Goal: Task Accomplishment & Management: Manage account settings

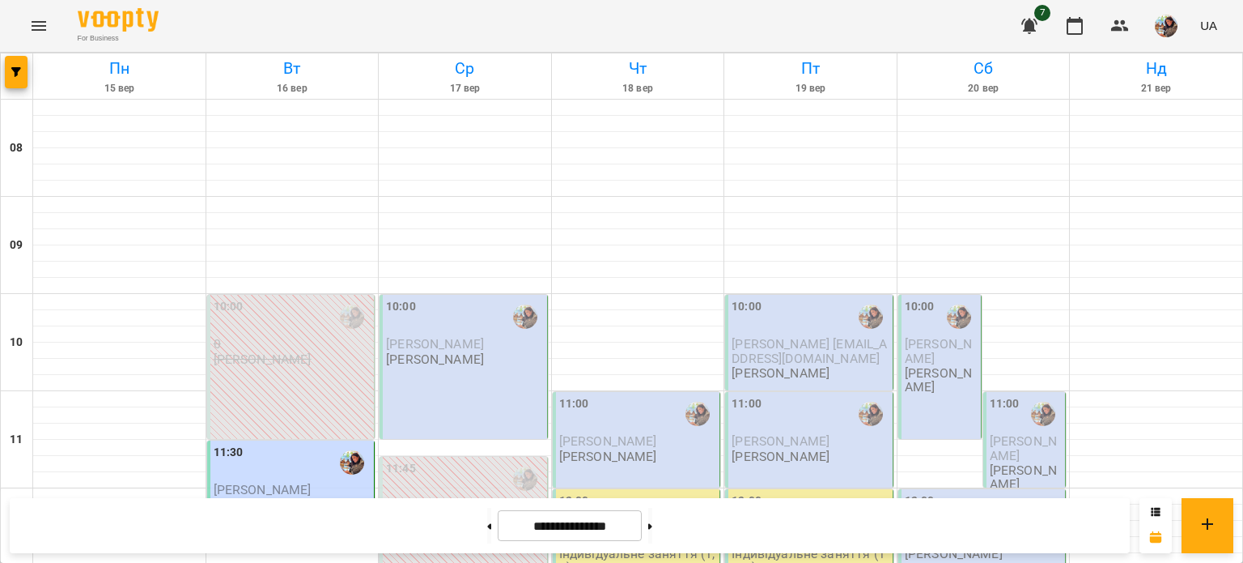
click at [489, 379] on div "10:00 Анастасія Хмара Гаврилова Інна Іванівна" at bounding box center [464, 367] width 168 height 144
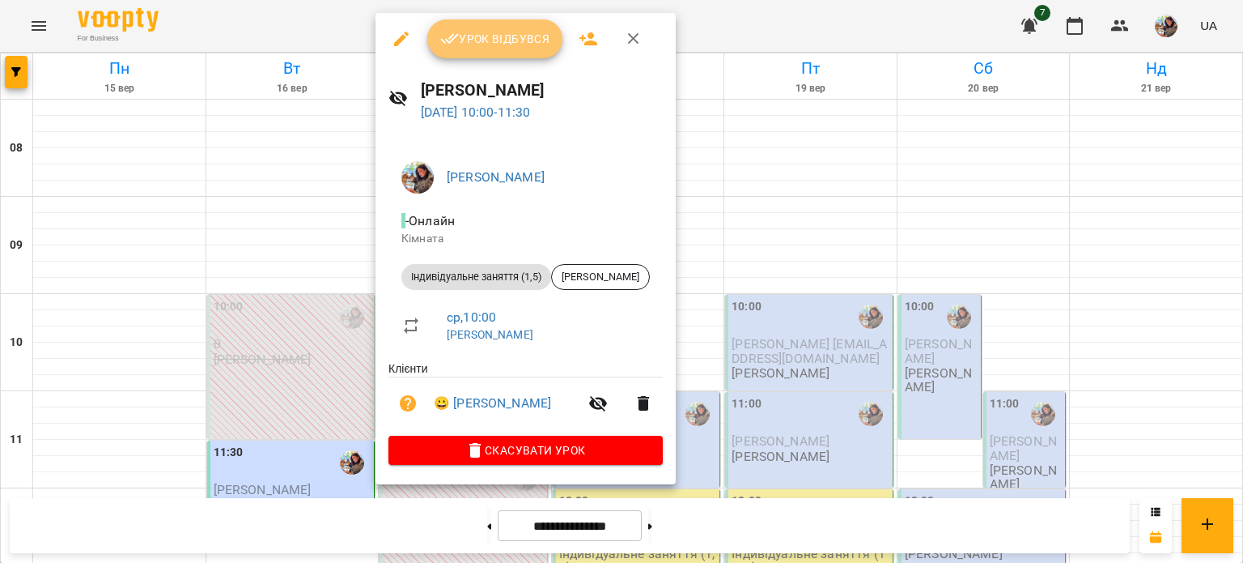
click at [493, 40] on span "Урок відбувся" at bounding box center [495, 38] width 110 height 19
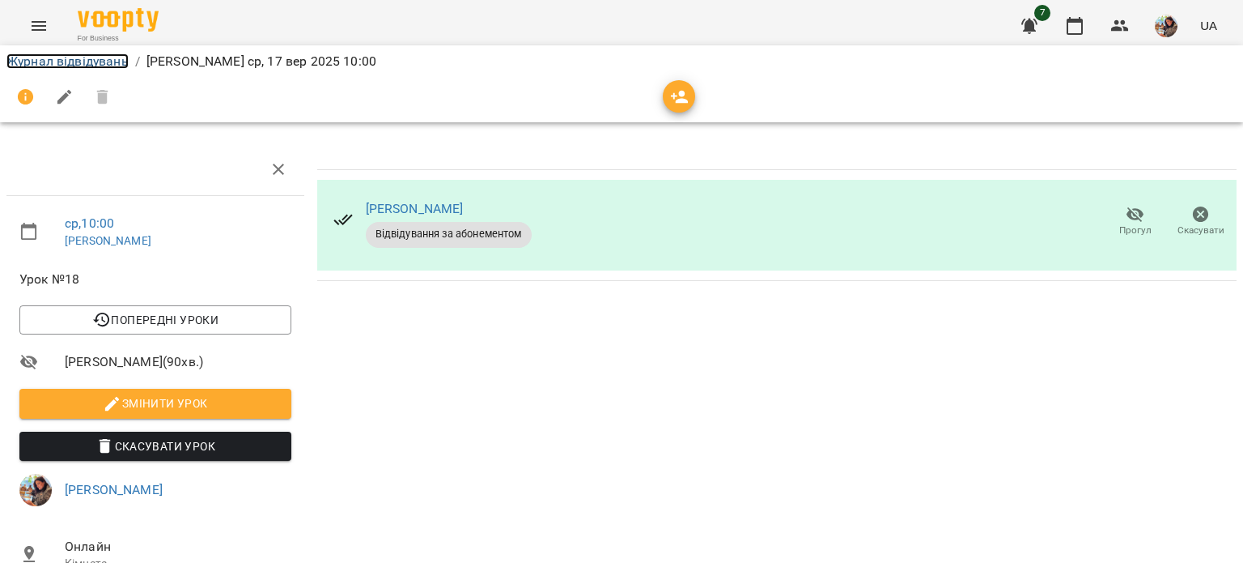
click at [91, 57] on link "Журнал відвідувань" at bounding box center [67, 60] width 122 height 15
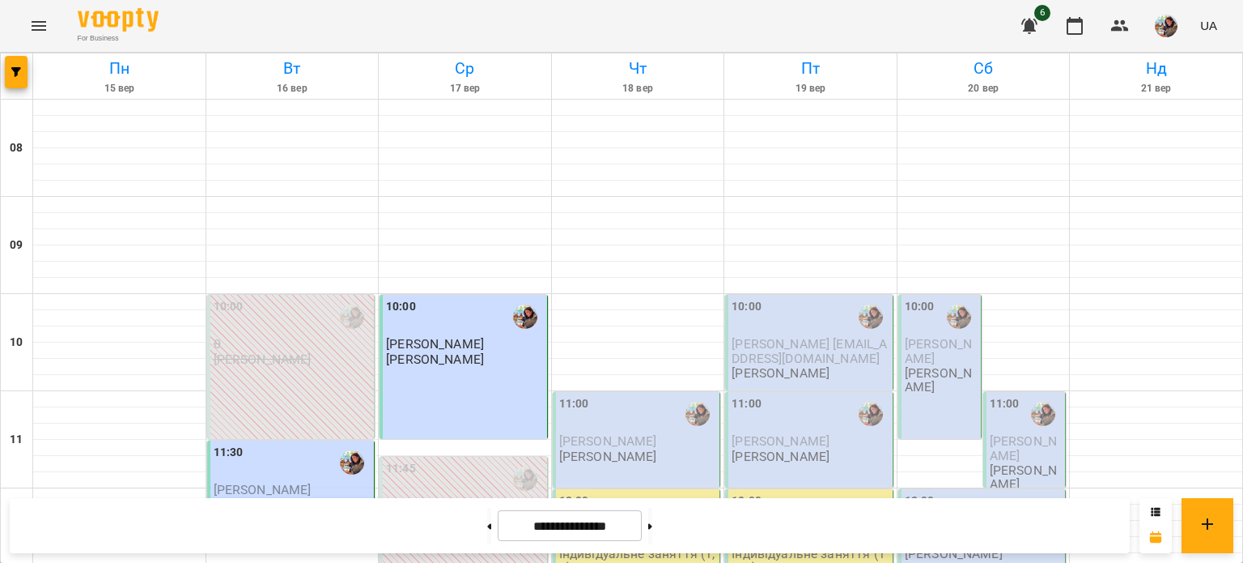
scroll to position [486, 0]
click at [1037, 15] on span "6" at bounding box center [1042, 13] width 16 height 16
click at [1030, 23] on icon "button" at bounding box center [1030, 26] width 16 height 15
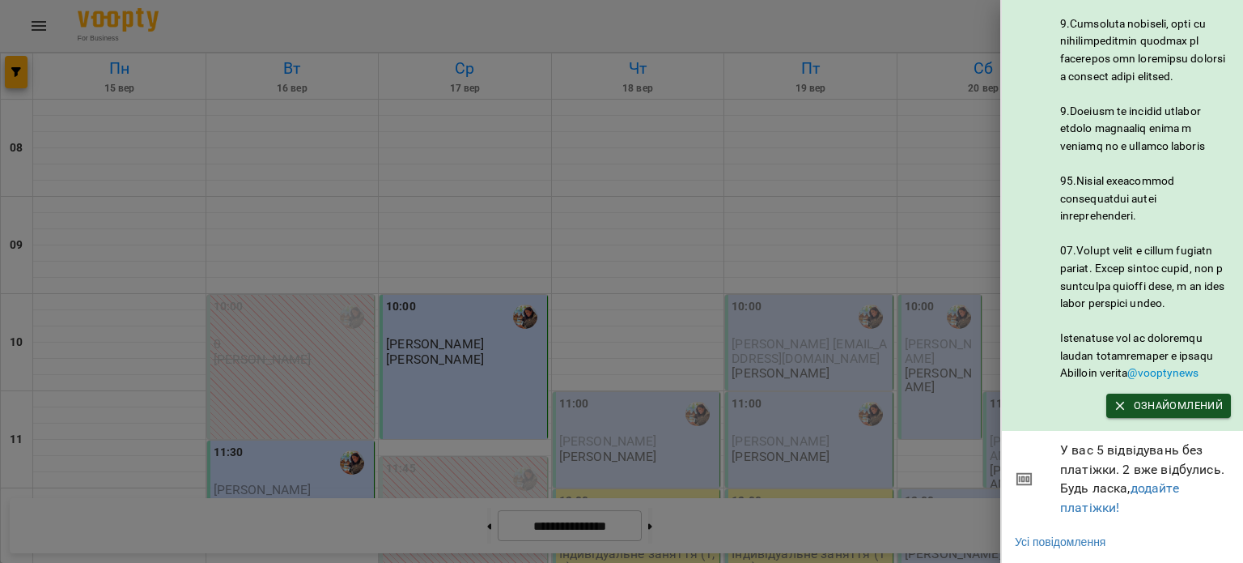
scroll to position [890, 0]
click at [911, 19] on div at bounding box center [621, 281] width 1243 height 563
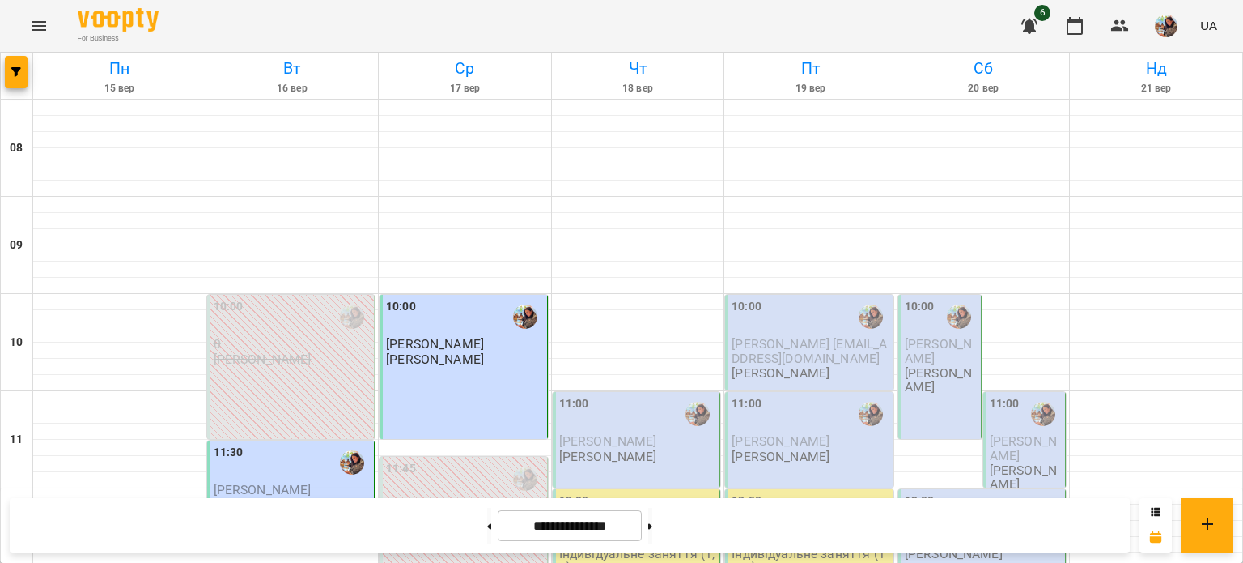
scroll to position [654, 0]
